Goal: Task Accomplishment & Management: Manage account settings

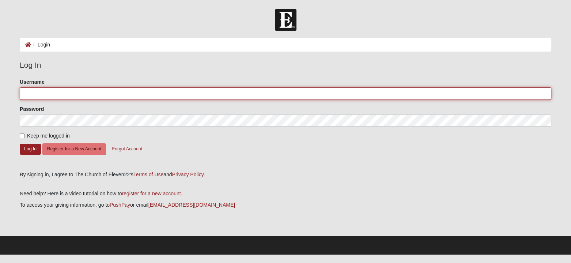
click at [237, 96] on input "Username" at bounding box center [285, 93] width 531 height 12
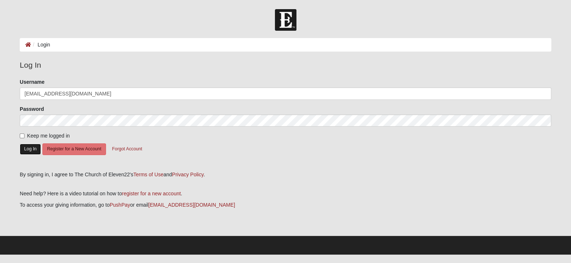
click at [31, 148] on button "Log In" at bounding box center [30, 149] width 21 height 11
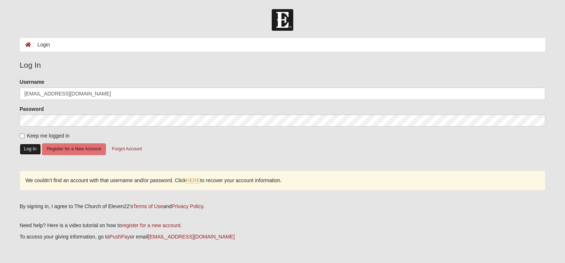
click at [29, 147] on button "Log In" at bounding box center [30, 149] width 21 height 11
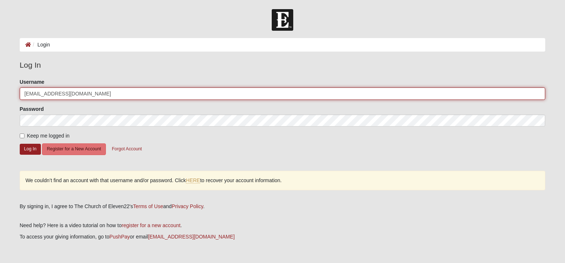
click at [86, 96] on input "mmandrino@icloud.com" at bounding box center [283, 93] width 526 height 12
type input "mmandrino"
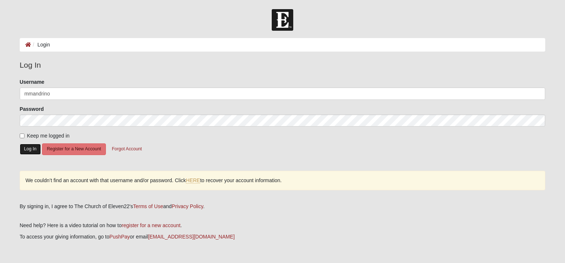
click at [33, 145] on button "Log In" at bounding box center [30, 149] width 21 height 11
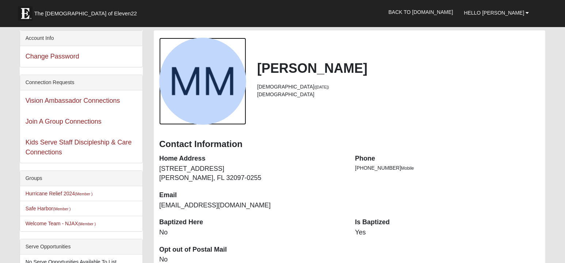
click at [217, 87] on div "View Fullsize Photo" at bounding box center [202, 81] width 87 height 87
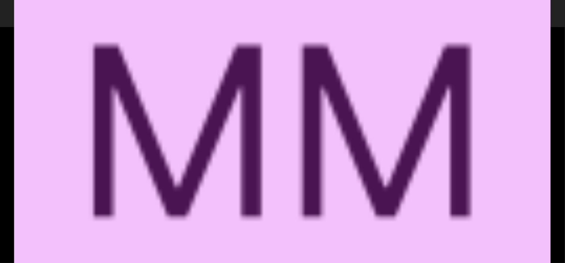
click at [280, 86] on div "View Fullsize Photo" at bounding box center [282, 131] width 537 height 537
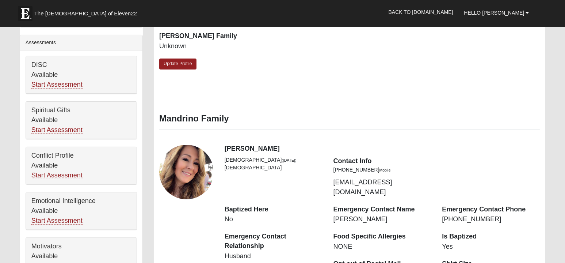
scroll to position [306, 0]
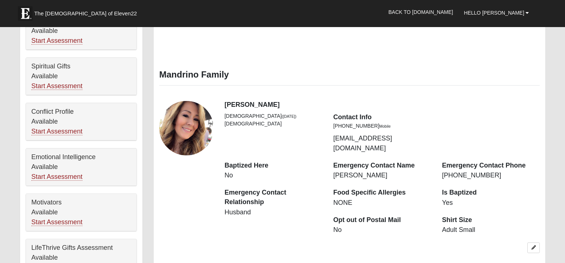
click at [314, 142] on div "Sylene Mandrino 55 yrs old (9/18/1970) Female Contact Info (469) 358-9856 Mobile" at bounding box center [382, 131] width 327 height 60
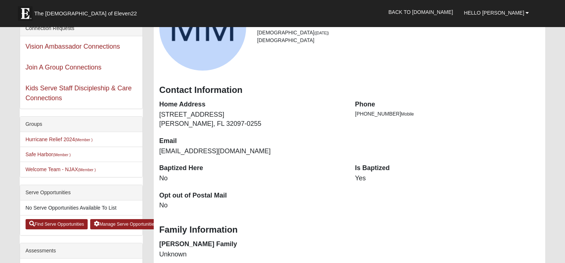
scroll to position [0, 0]
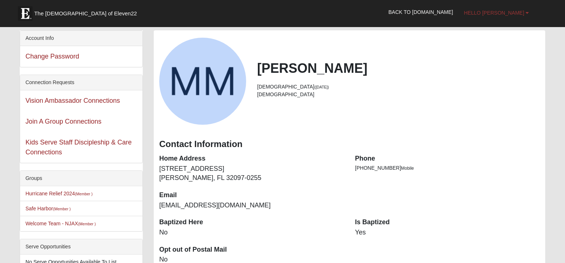
click at [525, 14] on link "Hello [PERSON_NAME]" at bounding box center [497, 13] width 76 height 18
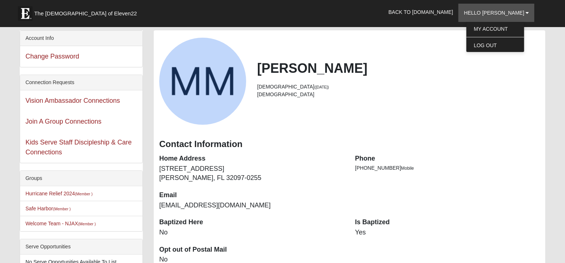
click at [459, 126] on div "Mark Mandrino 58 years old (12/17/1966) Male Contact Information Home Address 7…" at bounding box center [350, 188] width 392 height 316
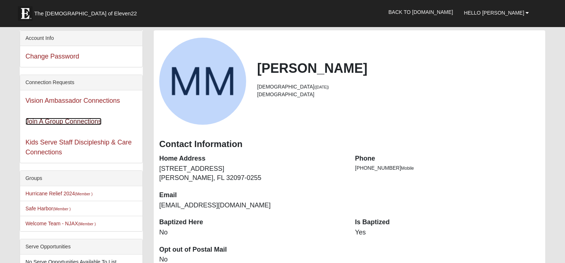
click at [72, 121] on link "Join A Group Connections" at bounding box center [64, 121] width 76 height 7
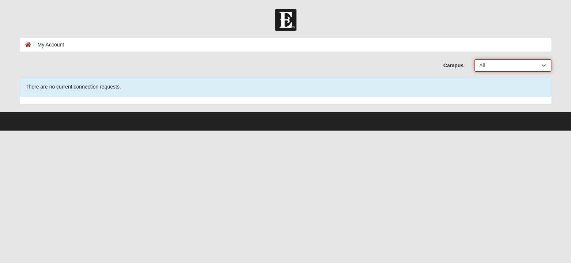
click at [544, 62] on select "All Arlington Baymeadows College Park Orlando (Coming Soon) Eleven22 Online Fle…" at bounding box center [512, 65] width 77 height 12
select select "5"
click at [474, 59] on select "All Arlington Baymeadows College Park Orlando (Coming Soon) Eleven22 Online Fle…" at bounding box center [512, 65] width 77 height 12
click at [544, 67] on select "All Arlington Baymeadows College Park Orlando (Coming Soon) Eleven22 Online Fle…" at bounding box center [512, 65] width 77 height 12
select select "15"
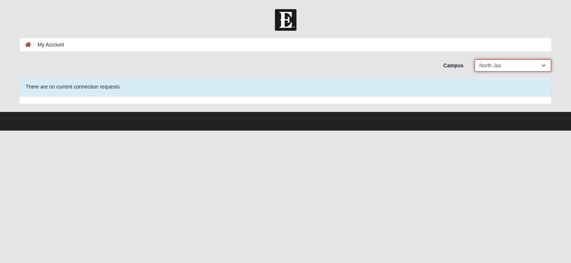
click at [474, 59] on select "All Arlington Baymeadows College Park Orlando (Coming Soon) Eleven22 Online Fle…" at bounding box center [512, 65] width 77 height 12
click at [506, 130] on html "Hello Mark My Account Log Out Join a Group Connections (2) My Account Error" at bounding box center [285, 65] width 571 height 130
click at [26, 44] on icon at bounding box center [28, 44] width 6 height 5
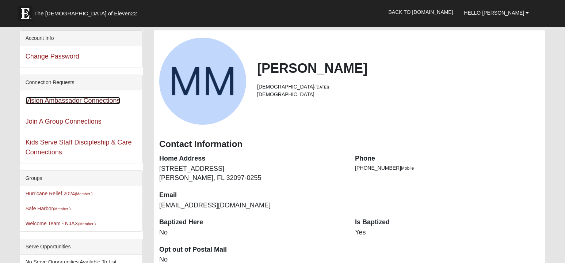
click at [79, 99] on link "Vision Ambassador Connections" at bounding box center [73, 100] width 95 height 7
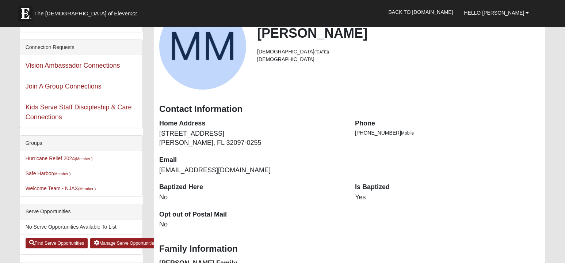
scroll to position [56, 0]
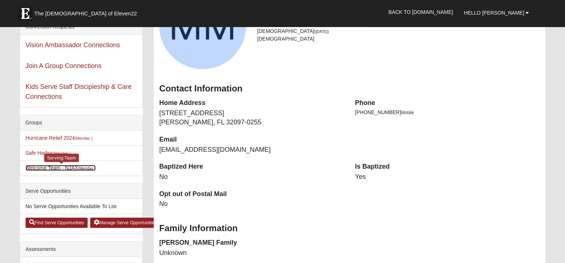
click at [58, 166] on link "Welcome Team - NJAX (Member )" at bounding box center [61, 168] width 71 height 6
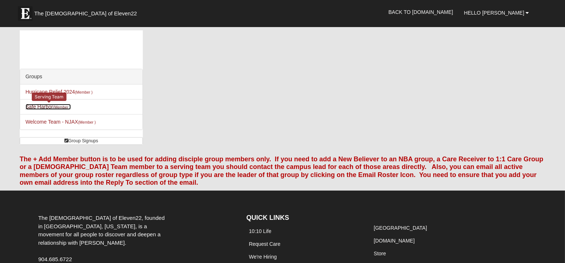
click at [57, 105] on small "(Member )" at bounding box center [62, 107] width 18 height 4
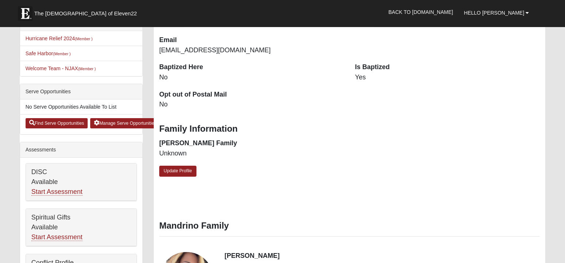
scroll to position [154, 0]
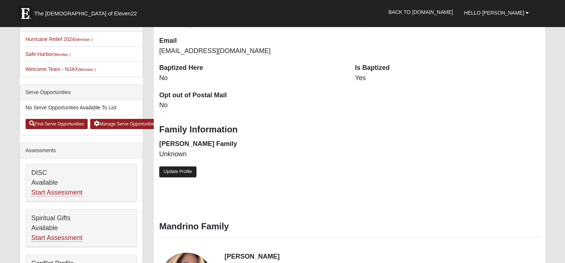
click at [186, 173] on link "Update Profile" at bounding box center [177, 171] width 37 height 11
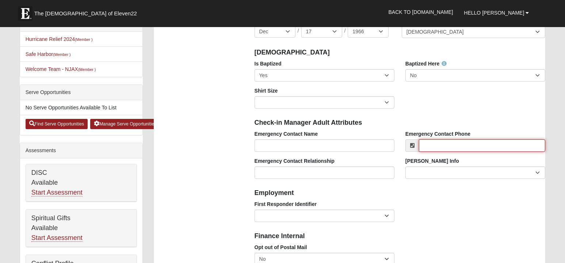
click at [457, 145] on input "Emergency Contact Phone" at bounding box center [482, 145] width 126 height 12
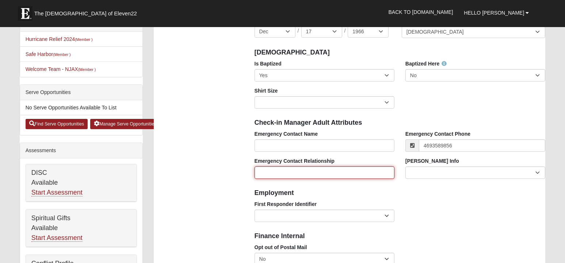
type input "(469) 358-9856"
click at [319, 166] on input "Emergency Contact Relationship" at bounding box center [325, 172] width 140 height 12
type input "Sylene Mandrino"
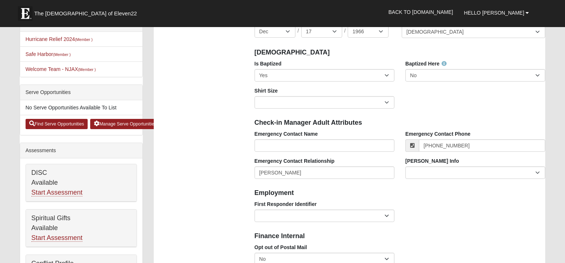
click at [459, 193] on h4 "Employment" at bounding box center [400, 193] width 291 height 8
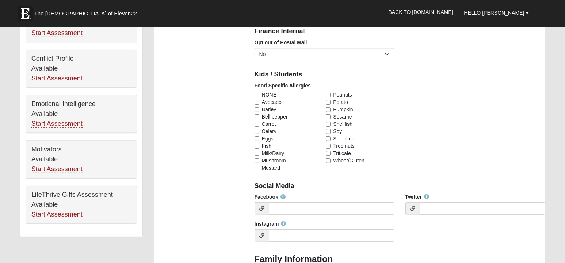
scroll to position [361, 0]
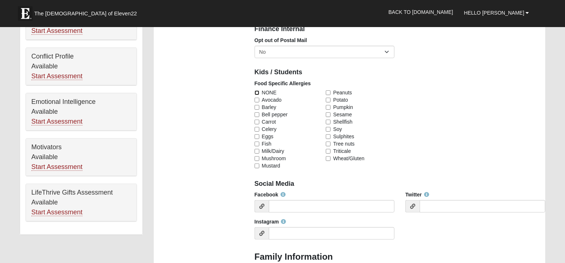
click at [258, 92] on input "NONE" at bounding box center [257, 92] width 5 height 5
checkbox input "true"
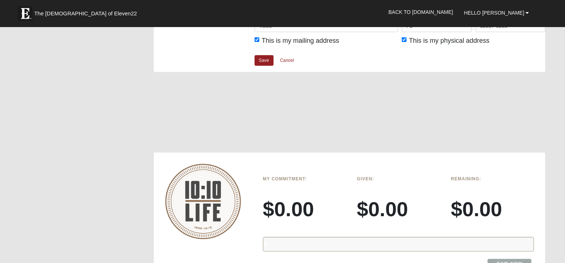
scroll to position [966, 0]
click at [264, 57] on link "Save" at bounding box center [264, 60] width 19 height 11
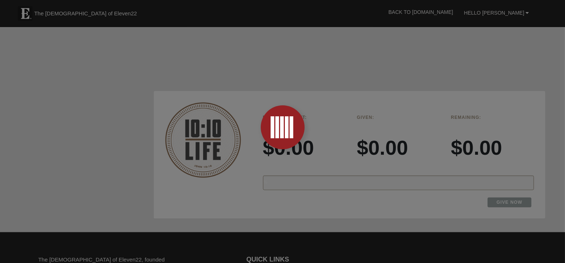
scroll to position [1028, 0]
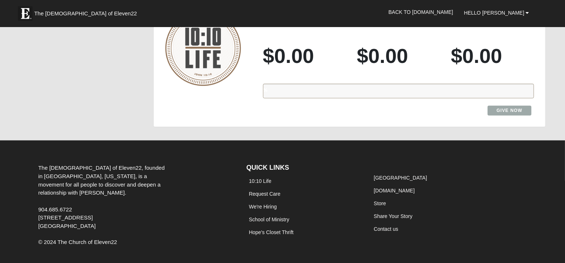
scroll to position [842, 0]
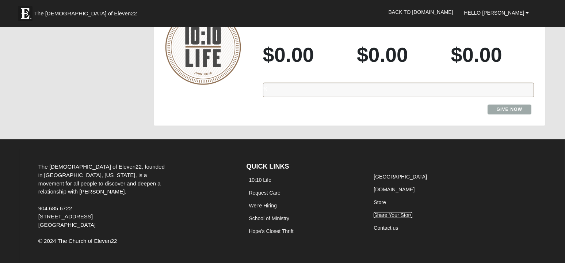
click at [394, 212] on link "Share Your Story" at bounding box center [393, 215] width 39 height 6
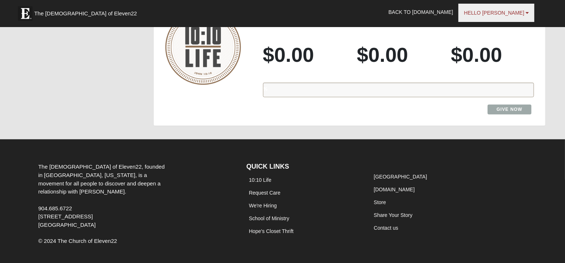
click at [527, 13] on b at bounding box center [527, 12] width 3 height 5
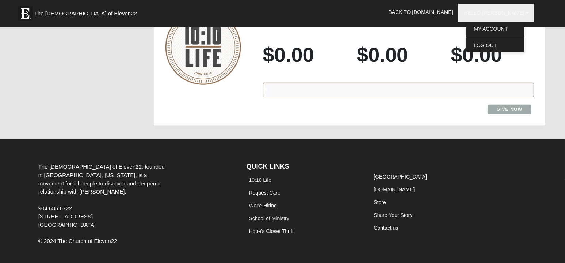
click at [467, 157] on li at bounding box center [428, 163] width 114 height 13
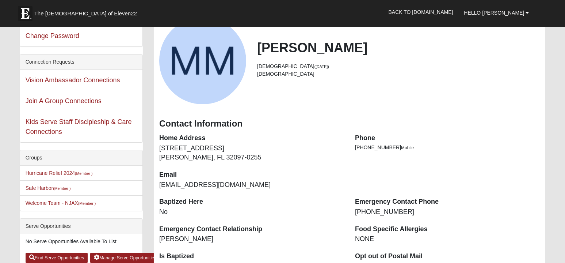
scroll to position [0, 0]
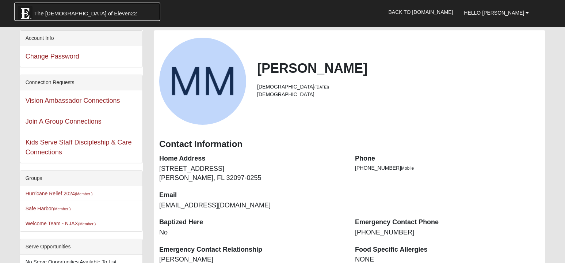
click at [57, 13] on span "The [DEMOGRAPHIC_DATA] of Eleven22" at bounding box center [85, 13] width 103 height 7
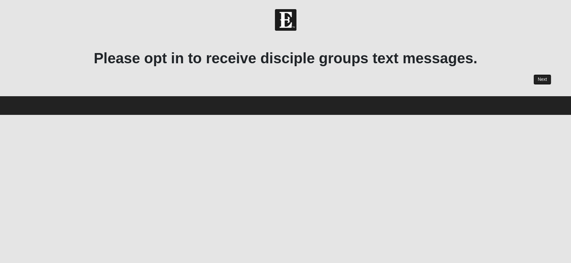
click at [535, 81] on link "Next" at bounding box center [542, 79] width 18 height 11
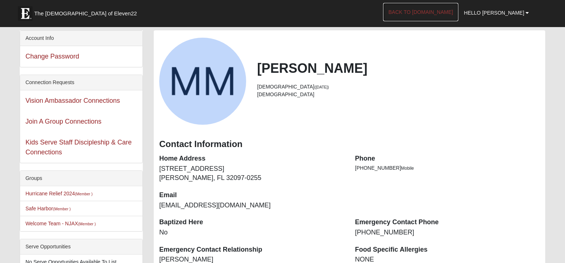
click at [447, 14] on link "Back to [DOMAIN_NAME]" at bounding box center [421, 12] width 76 height 18
